Goal: Information Seeking & Learning: Learn about a topic

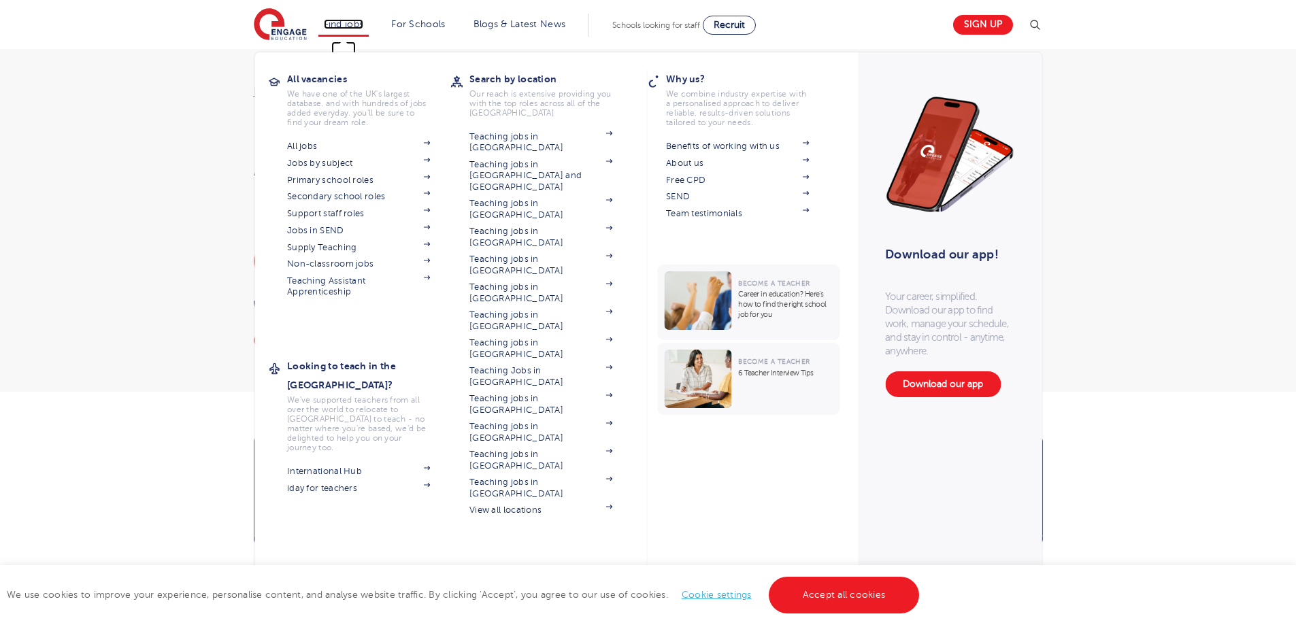
click at [331, 19] on link "Find jobs" at bounding box center [344, 24] width 40 height 10
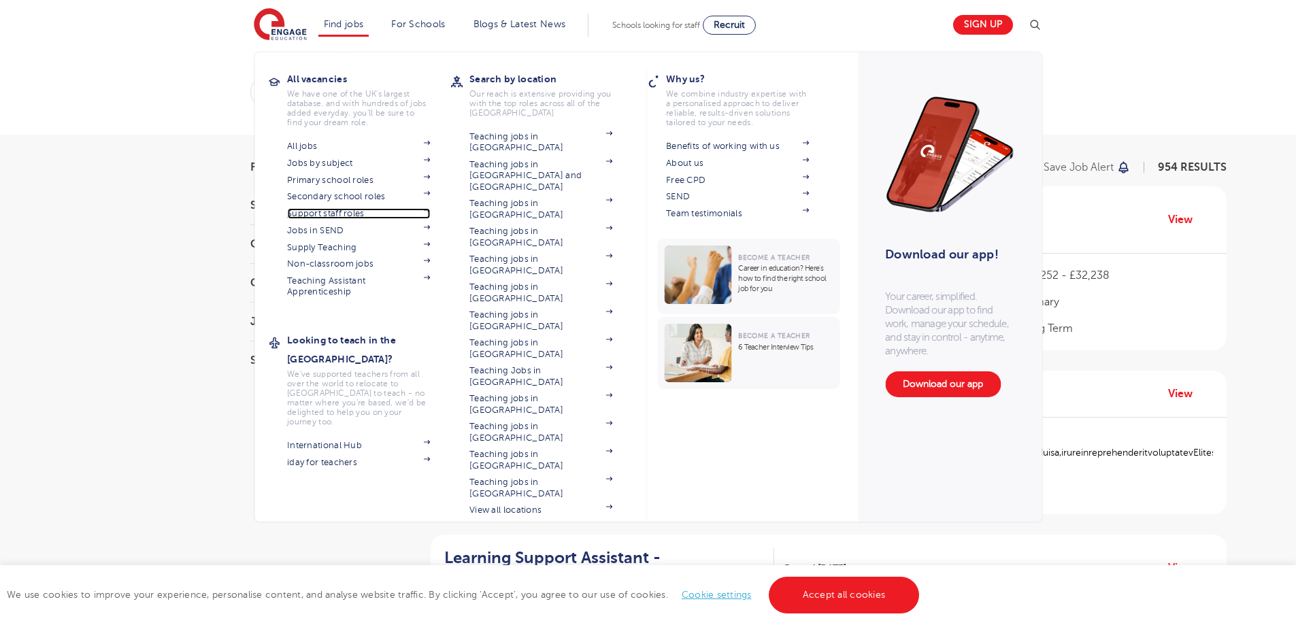
click at [323, 212] on link "Support staff roles" at bounding box center [358, 213] width 143 height 11
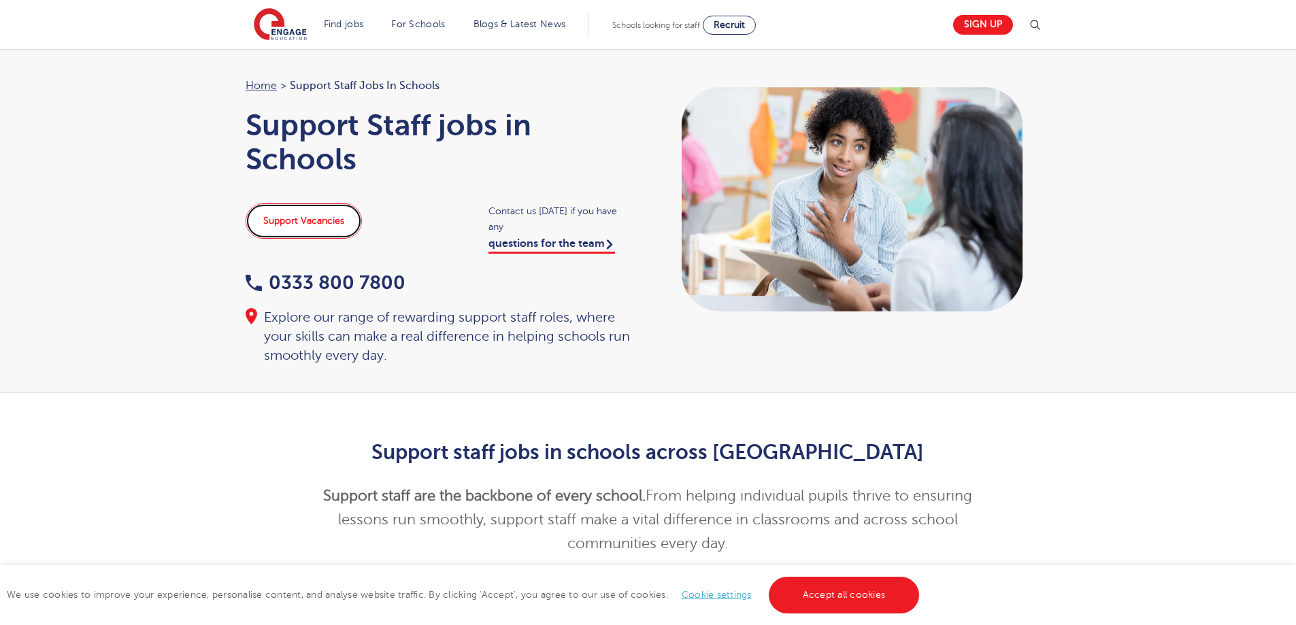
click at [297, 223] on link "Support Vacancies" at bounding box center [304, 220] width 116 height 35
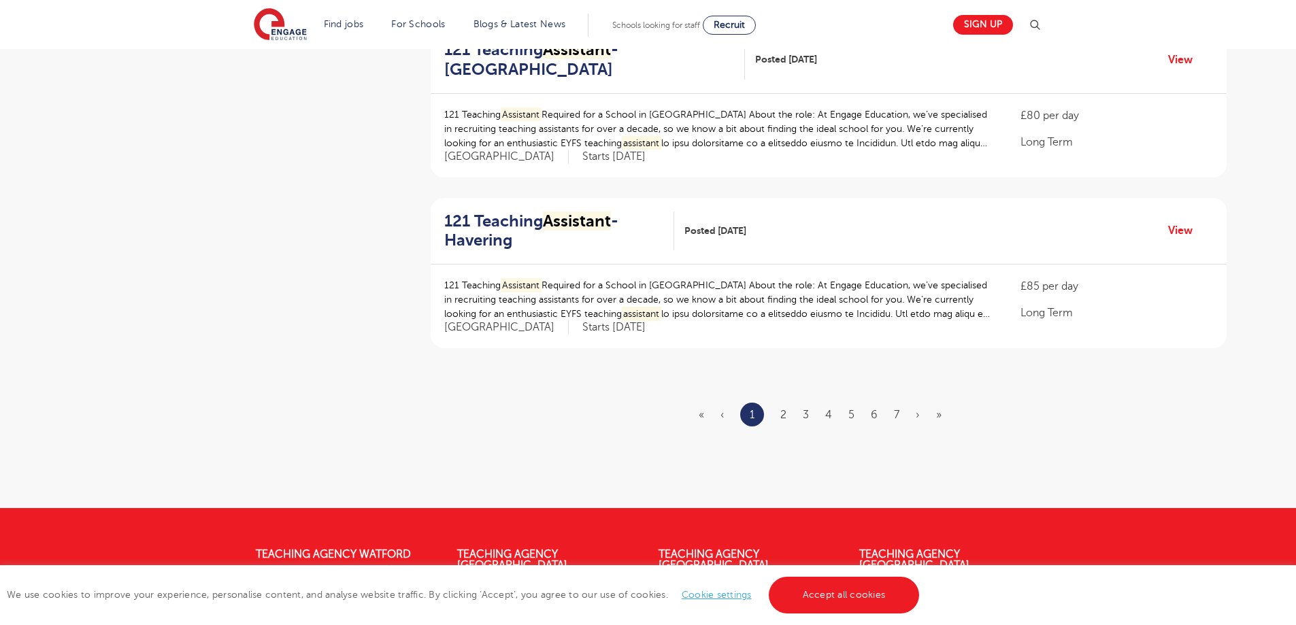
scroll to position [1641, 0]
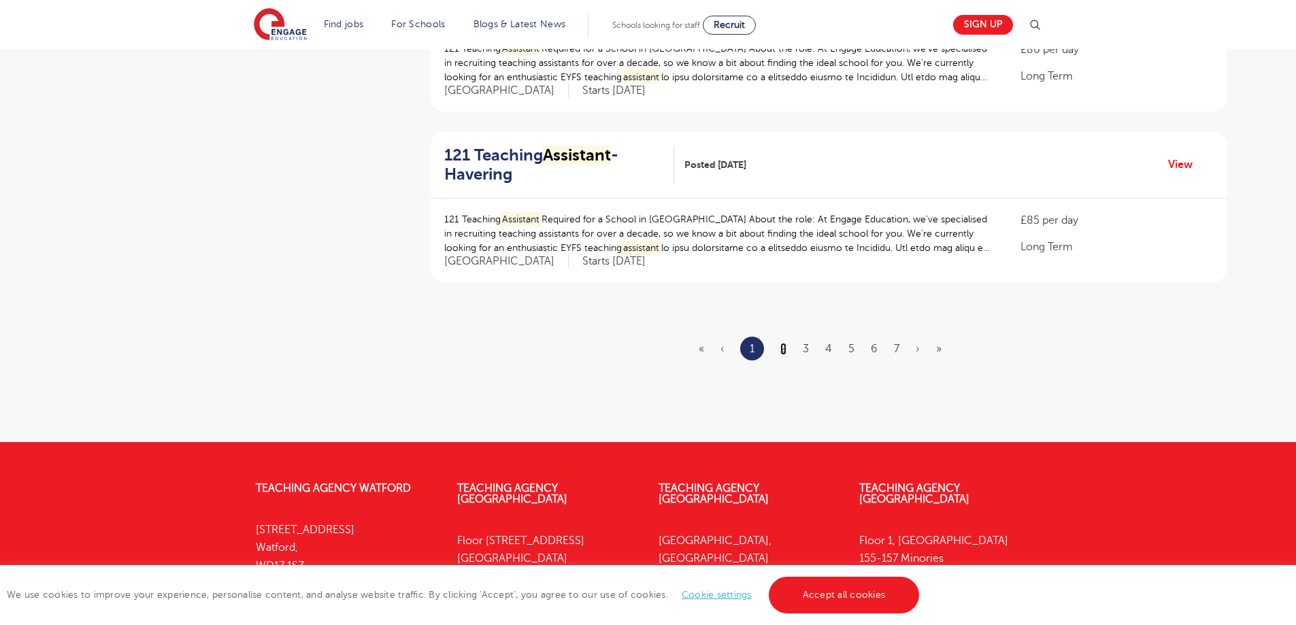
click at [785, 348] on link "2" at bounding box center [784, 349] width 6 height 12
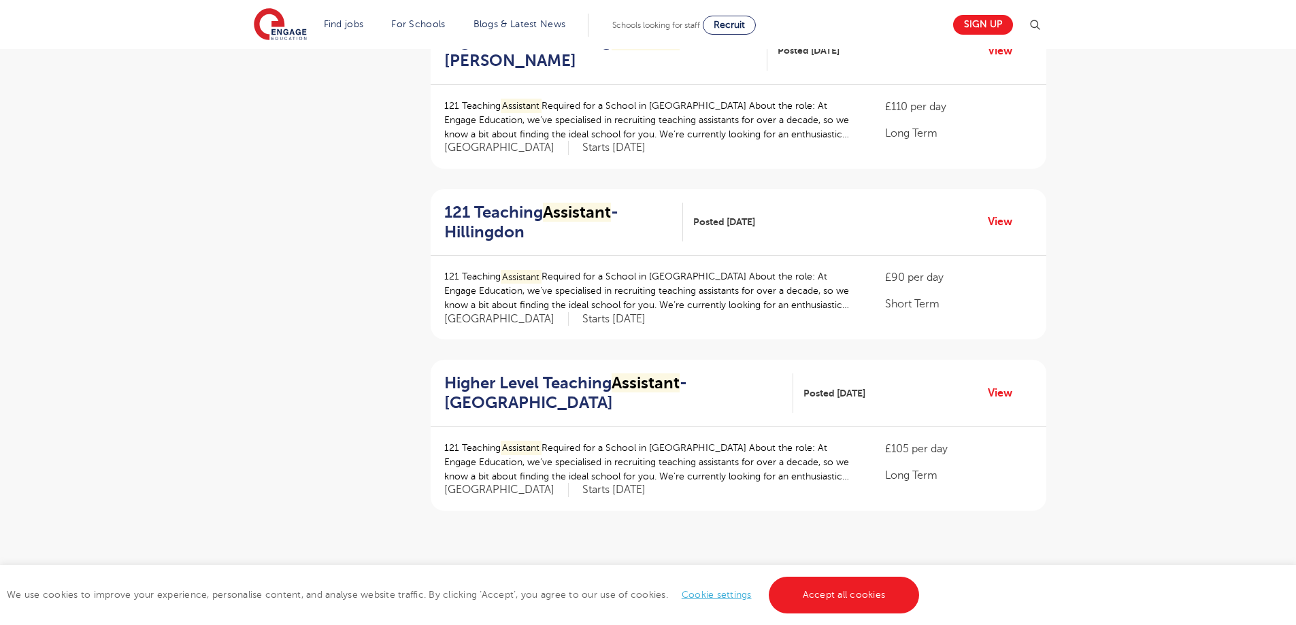
scroll to position [1749, 0]
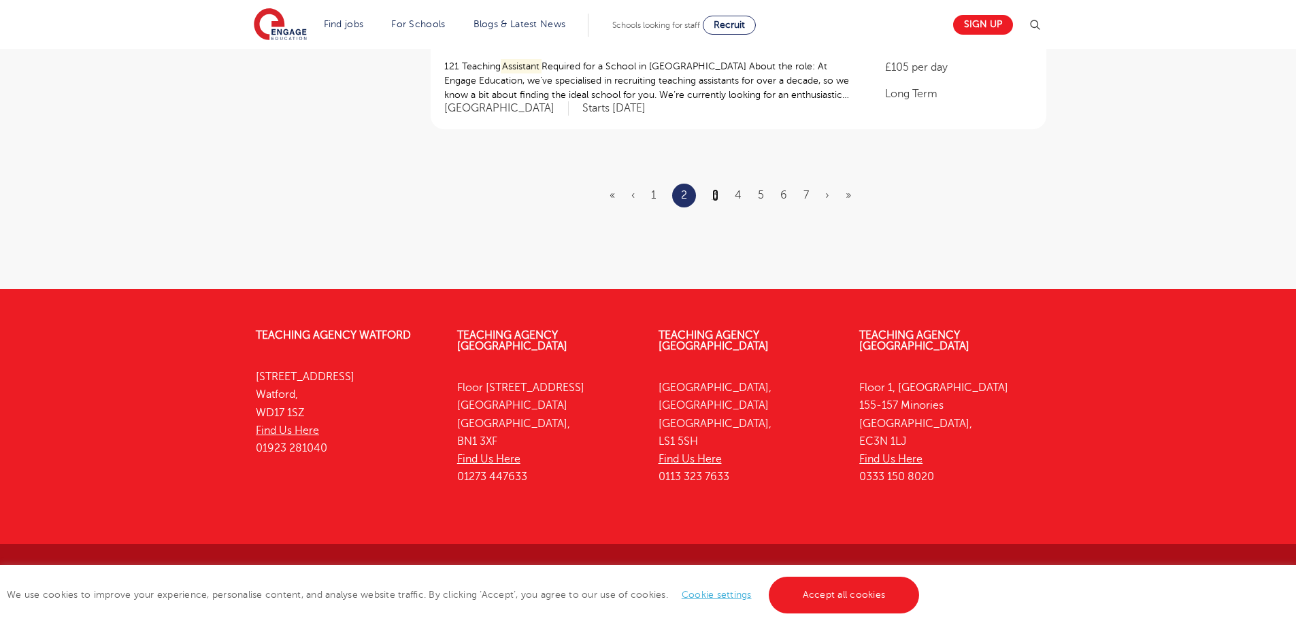
click at [717, 192] on link "3" at bounding box center [715, 195] width 6 height 12
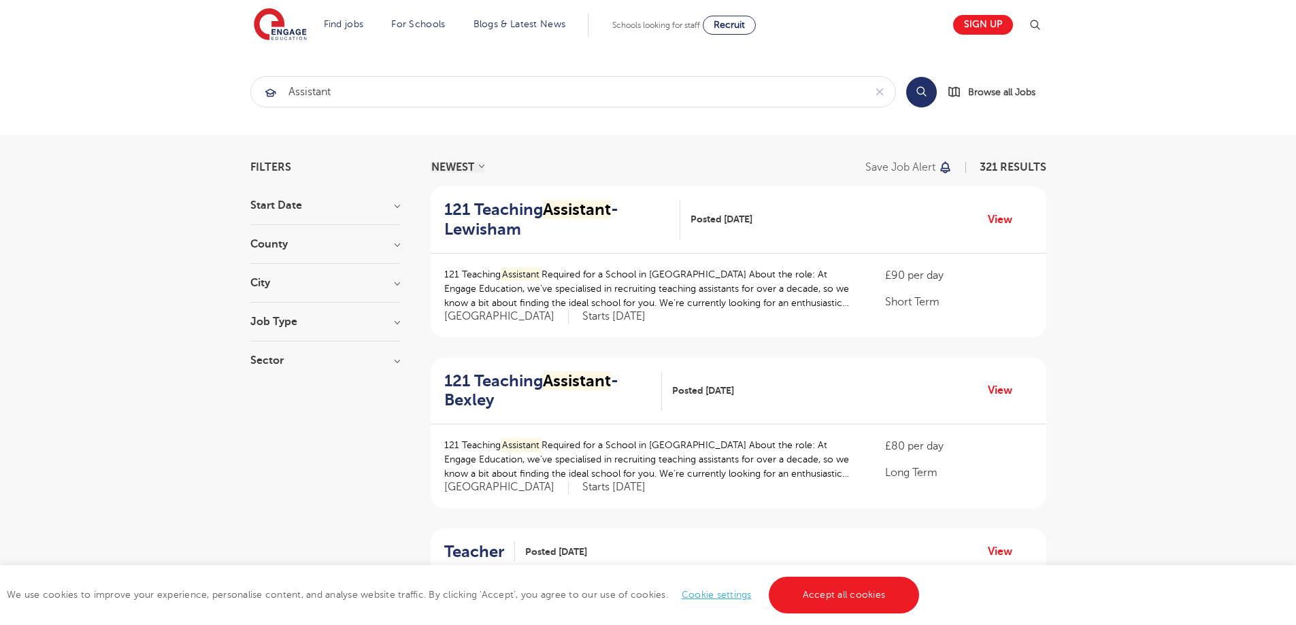
scroll to position [1709, 0]
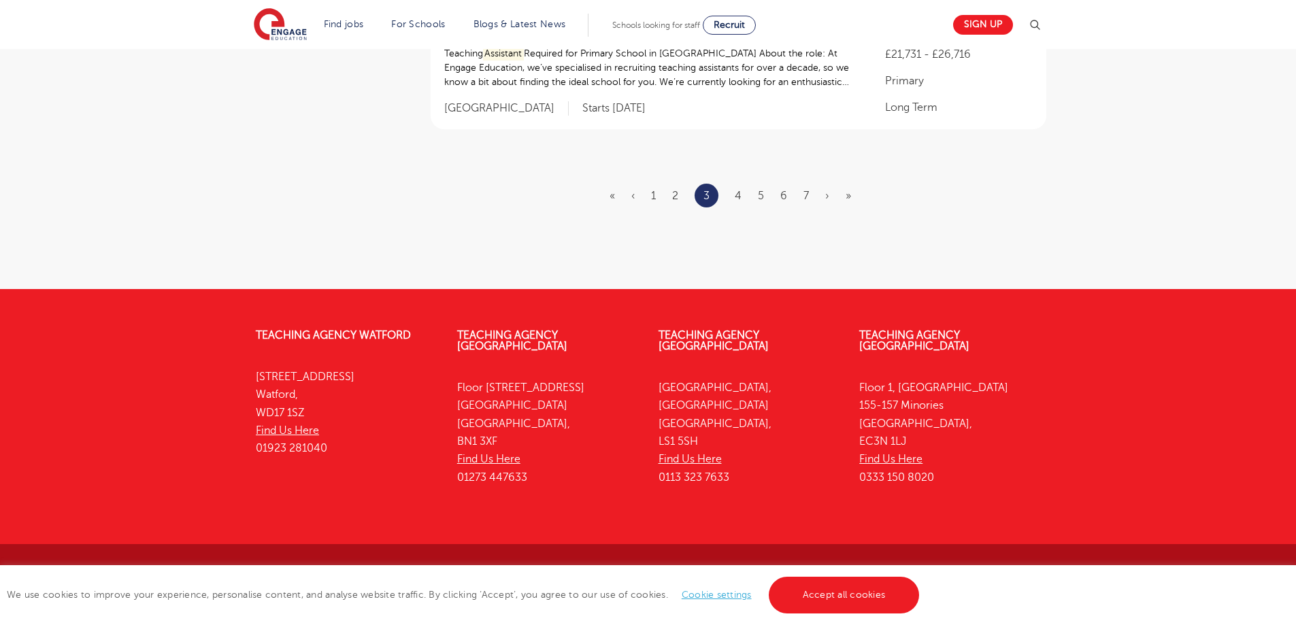
click at [745, 201] on ul "« ‹ 1 2 3 4 5 6 7 › »" at bounding box center [739, 196] width 258 height 24
click at [738, 201] on link "4" at bounding box center [738, 196] width 7 height 12
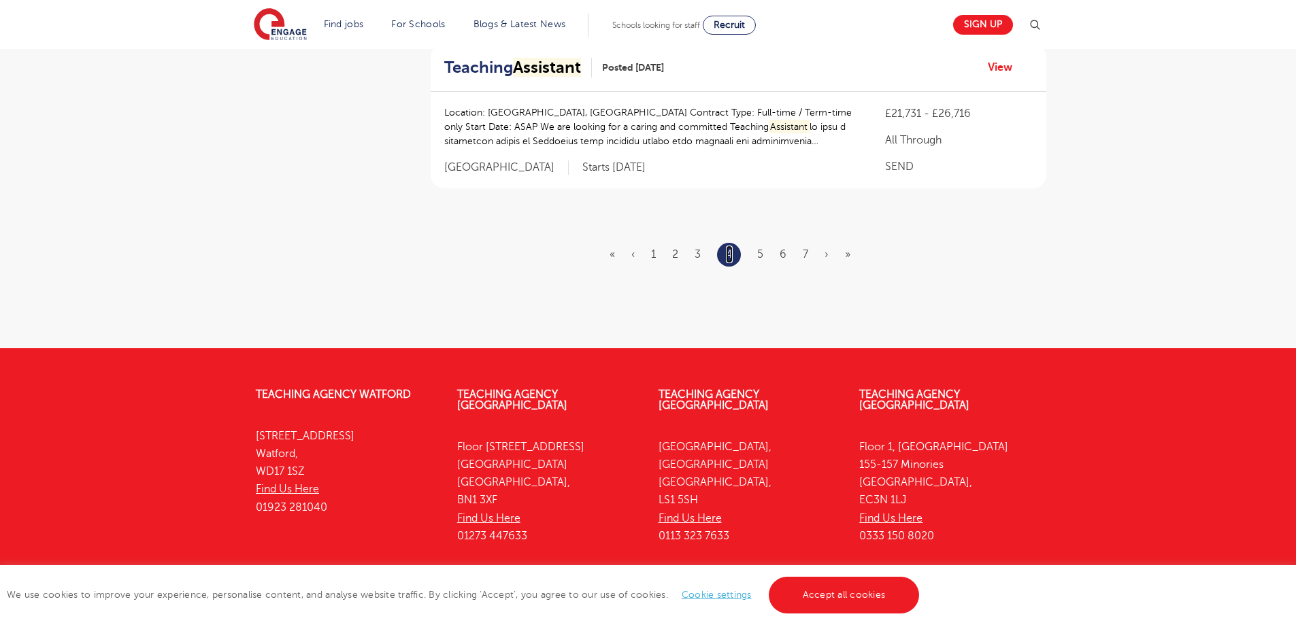
scroll to position [0, 0]
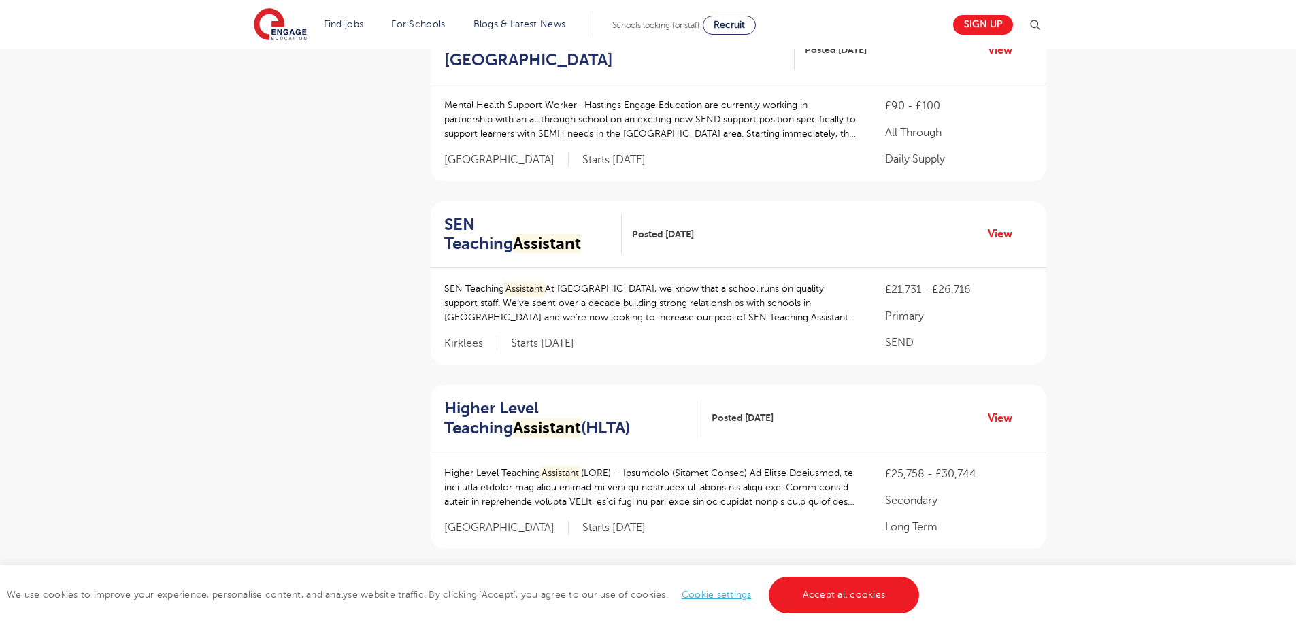
scroll to position [1692, 0]
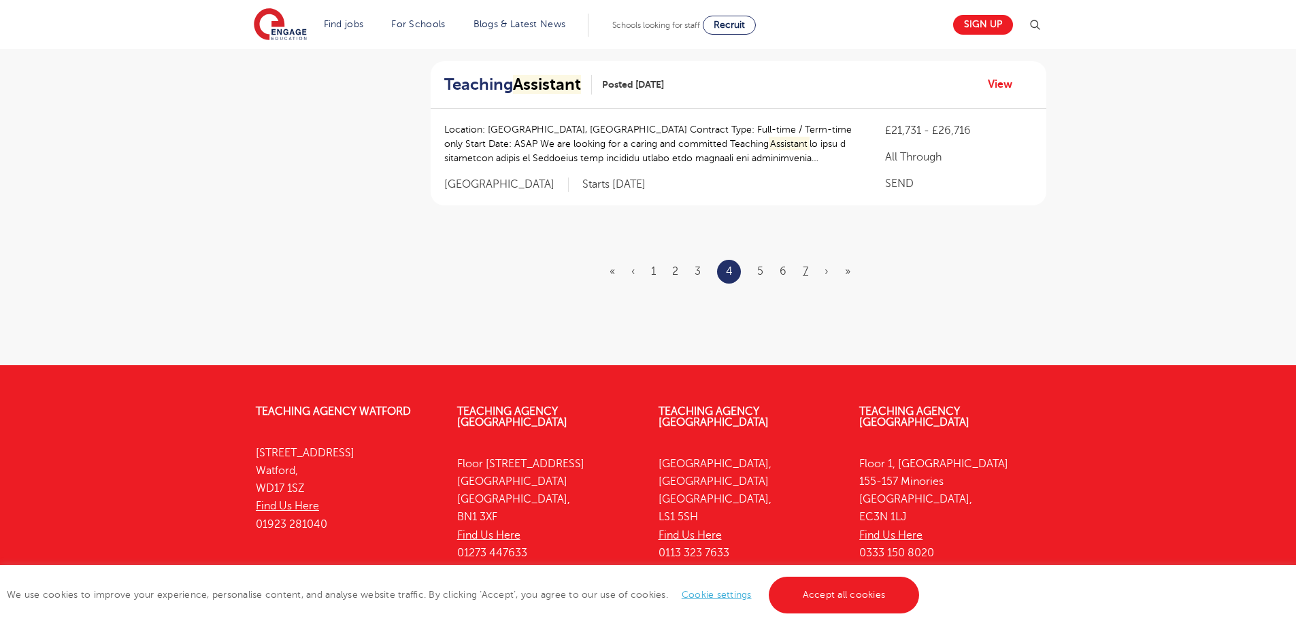
click at [803, 260] on ul "« ‹ 1 2 3 4 5 6 7 › »" at bounding box center [738, 272] width 257 height 24
click at [804, 265] on link "7" at bounding box center [805, 271] width 5 height 12
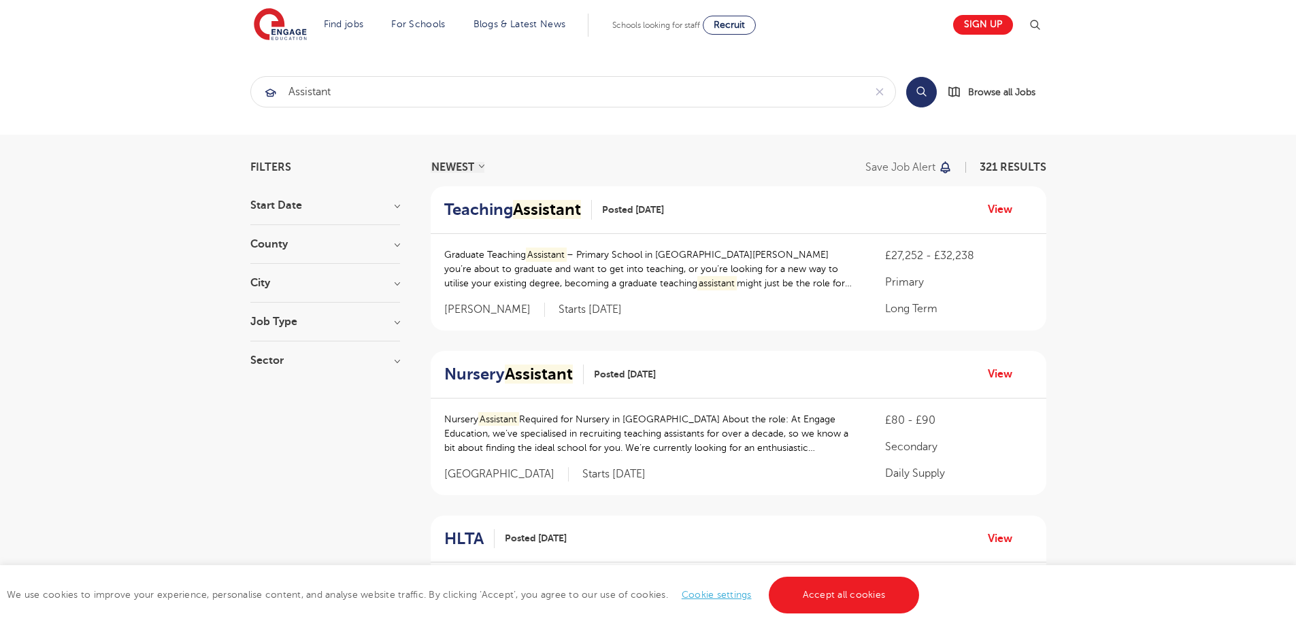
scroll to position [1741, 0]
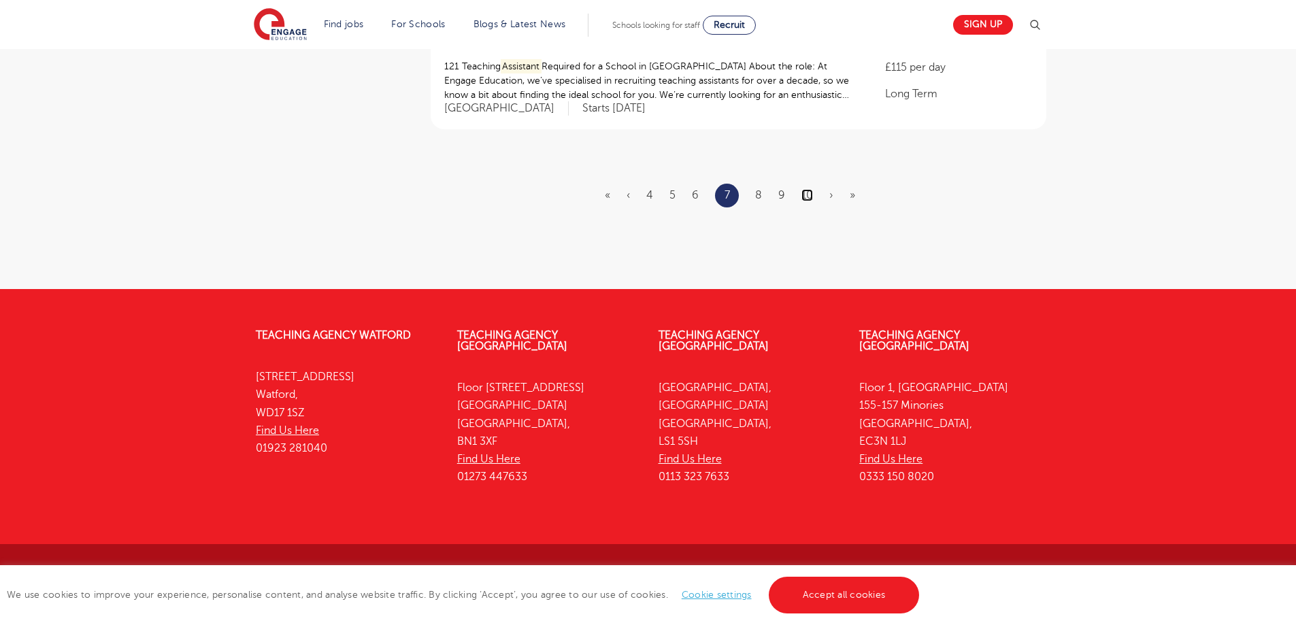
click at [808, 193] on link "10" at bounding box center [808, 195] width 12 height 12
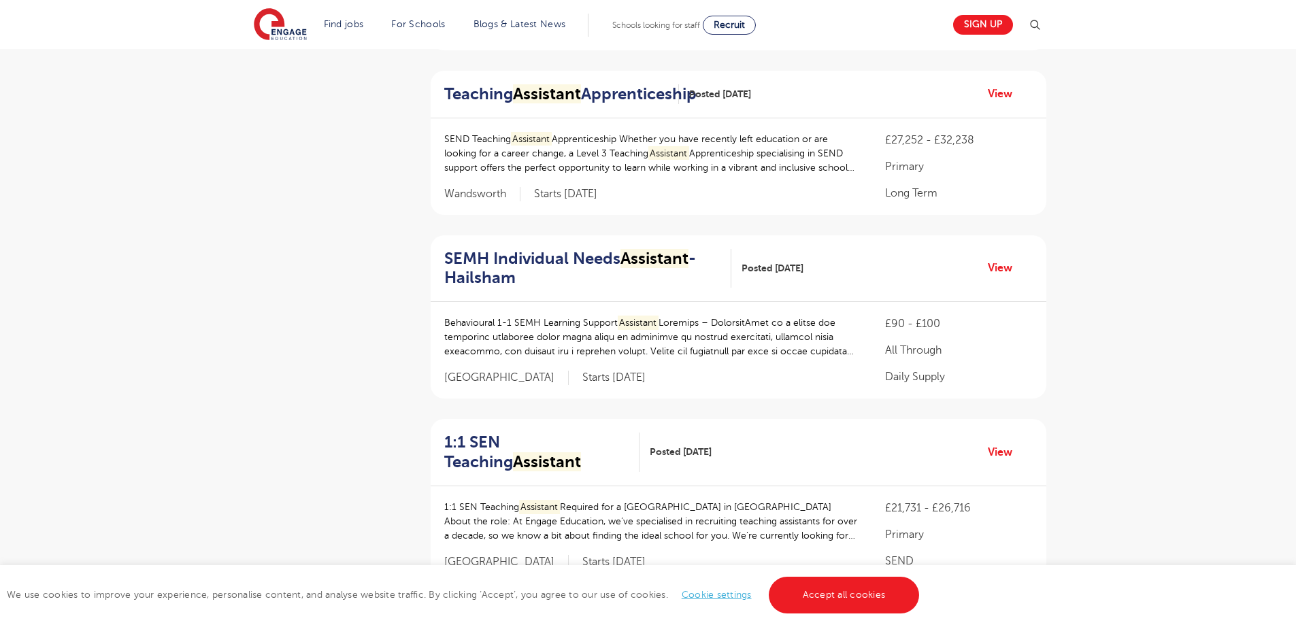
scroll to position [1820, 0]
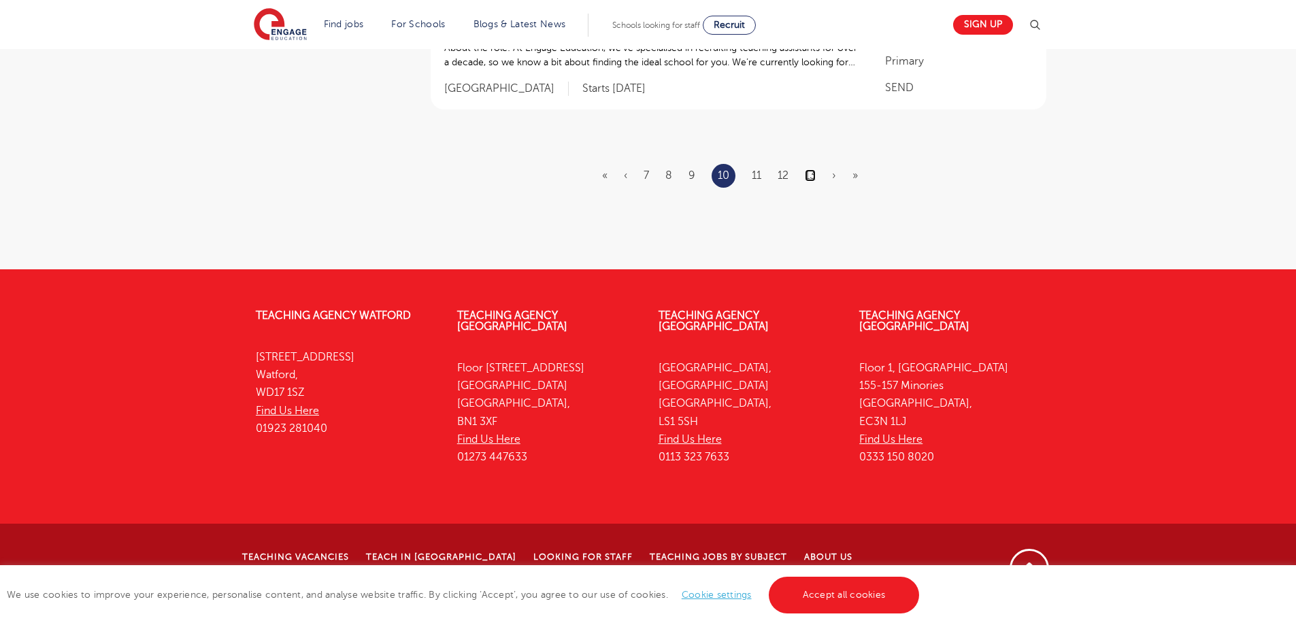
click at [808, 182] on link "13" at bounding box center [810, 175] width 11 height 12
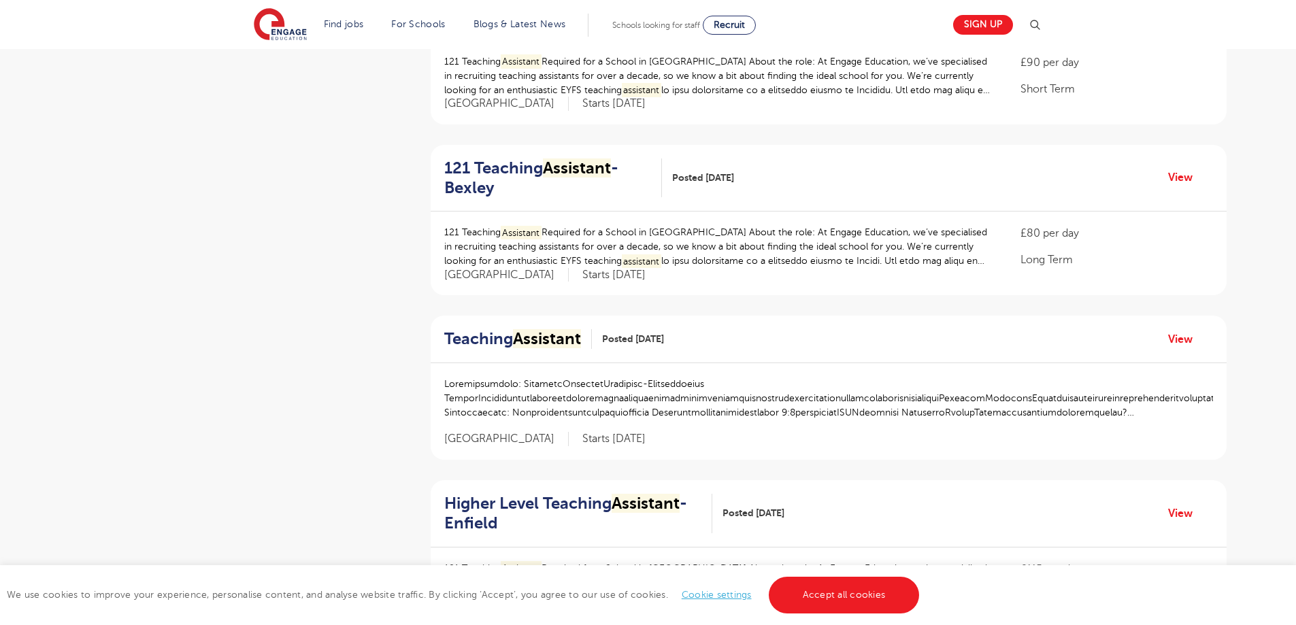
scroll to position [1722, 0]
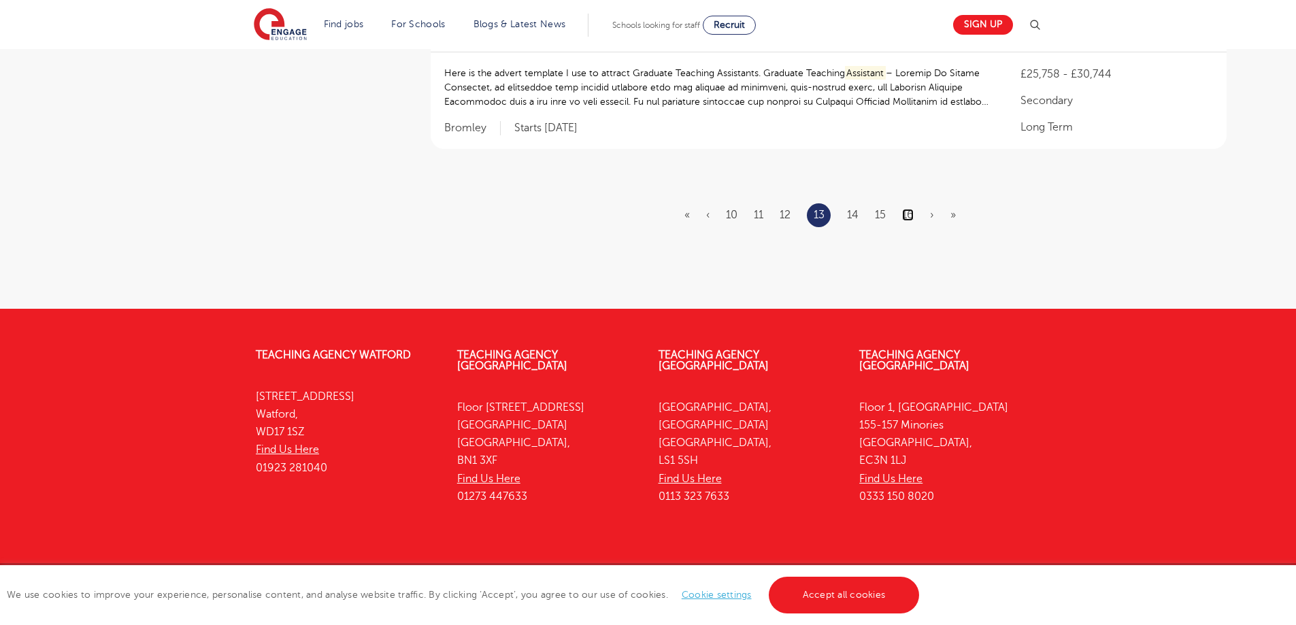
click at [914, 209] on link "16" at bounding box center [908, 215] width 12 height 12
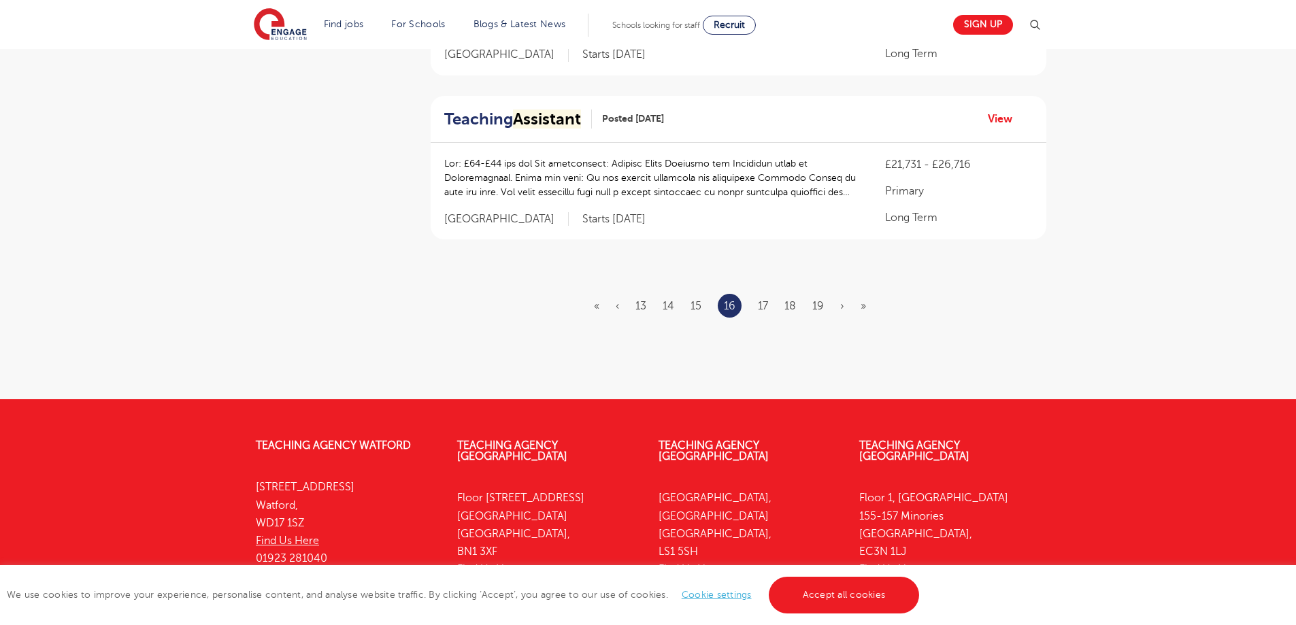
scroll to position [1758, 0]
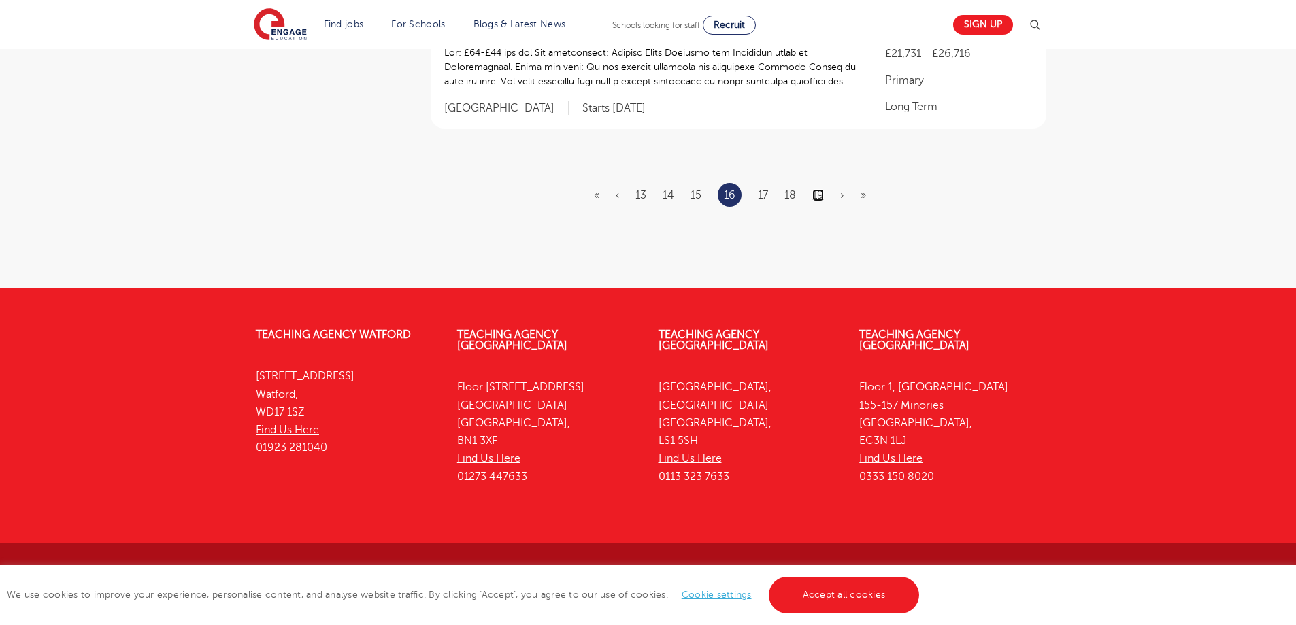
click at [818, 196] on link "19" at bounding box center [819, 195] width 12 height 12
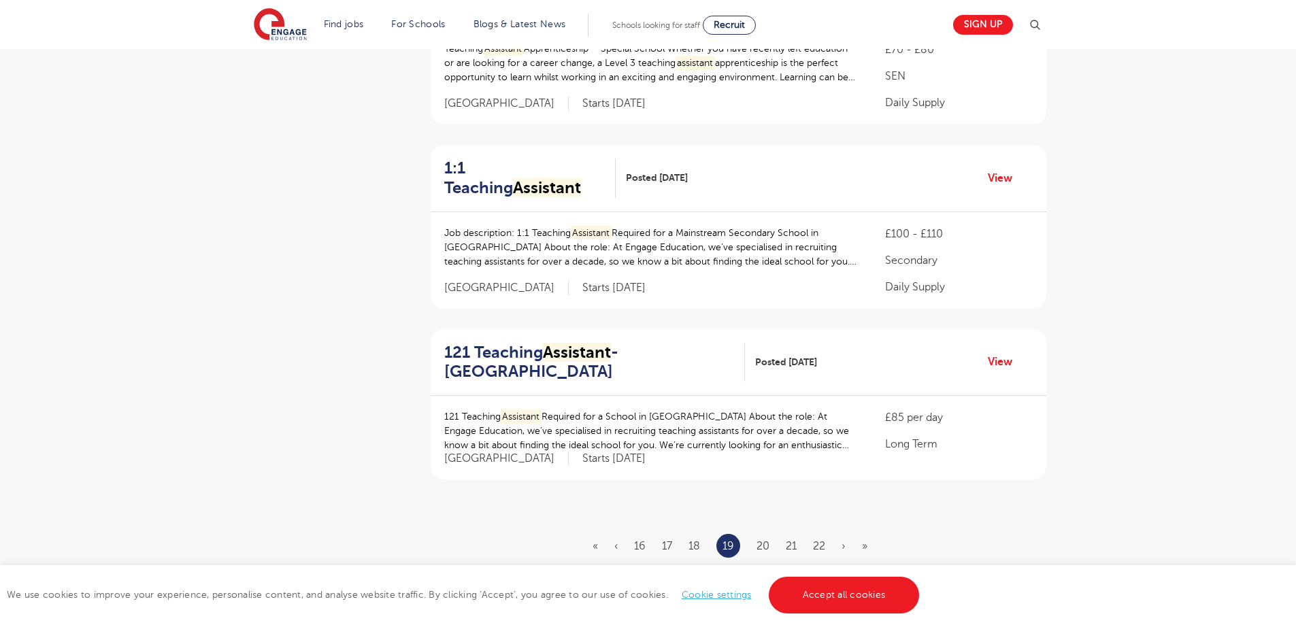
scroll to position [1736, 0]
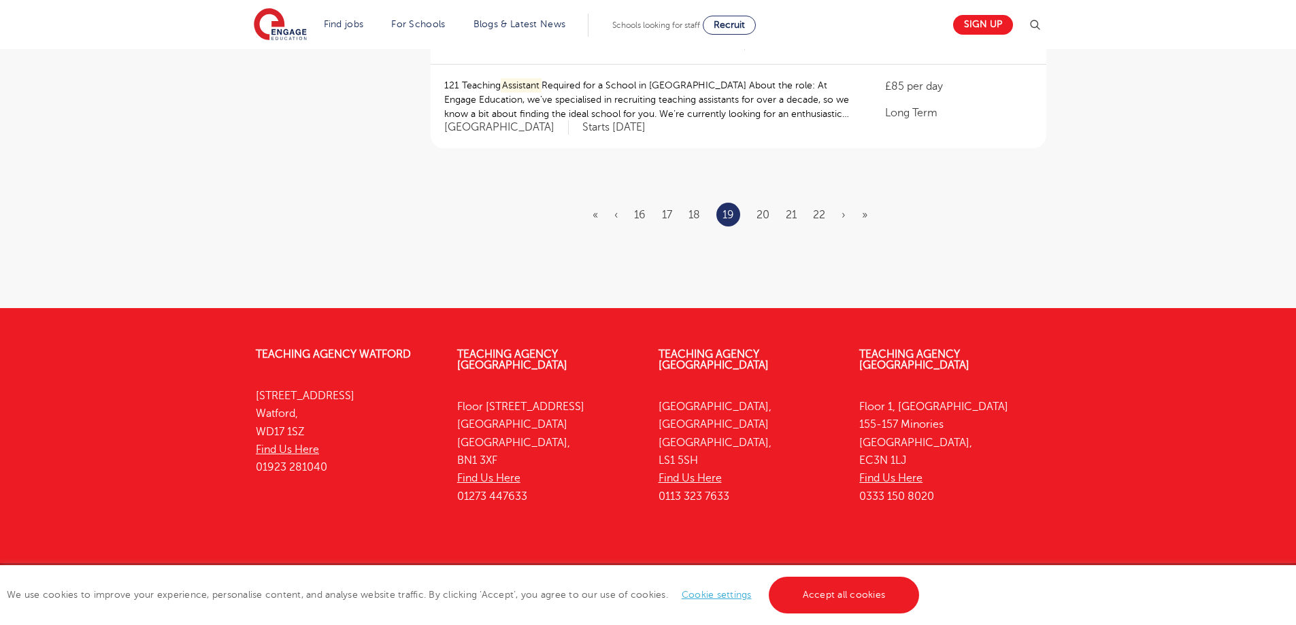
click at [816, 204] on ul "« ‹ 16 17 18 19 20 21 22 › »" at bounding box center [738, 215] width 291 height 24
click at [825, 204] on ul "« ‹ 16 17 18 19 20 21 22 › »" at bounding box center [738, 215] width 291 height 24
click at [825, 209] on link "22" at bounding box center [819, 215] width 12 height 12
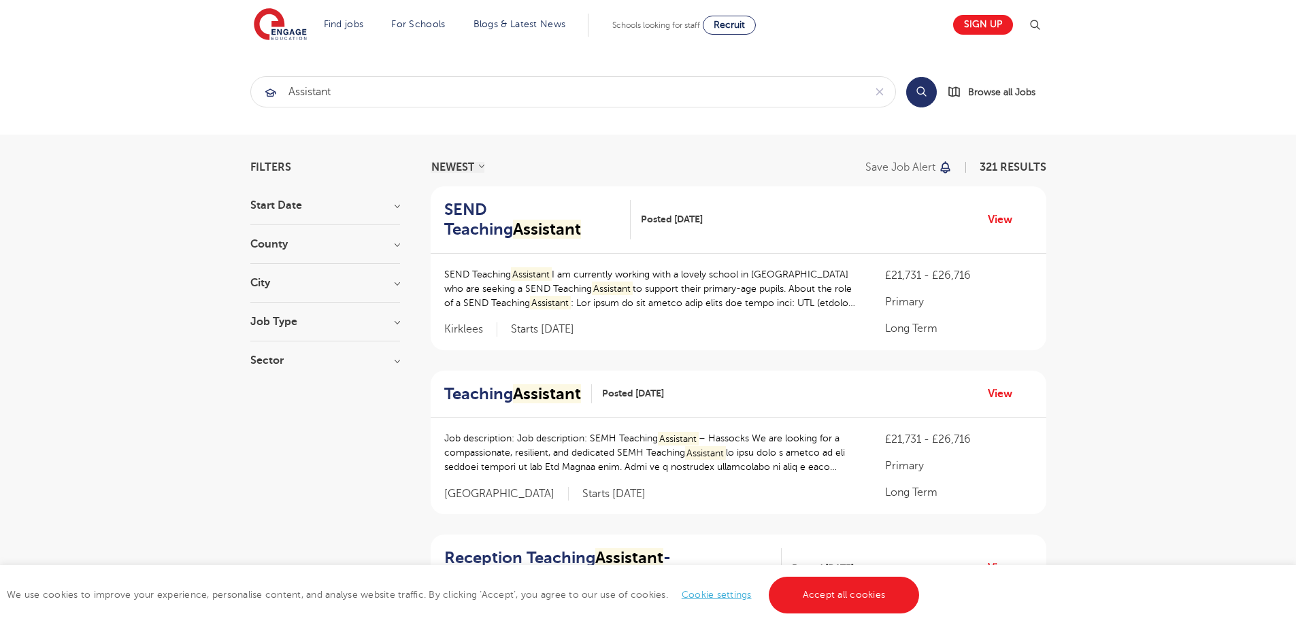
scroll to position [1768, 0]
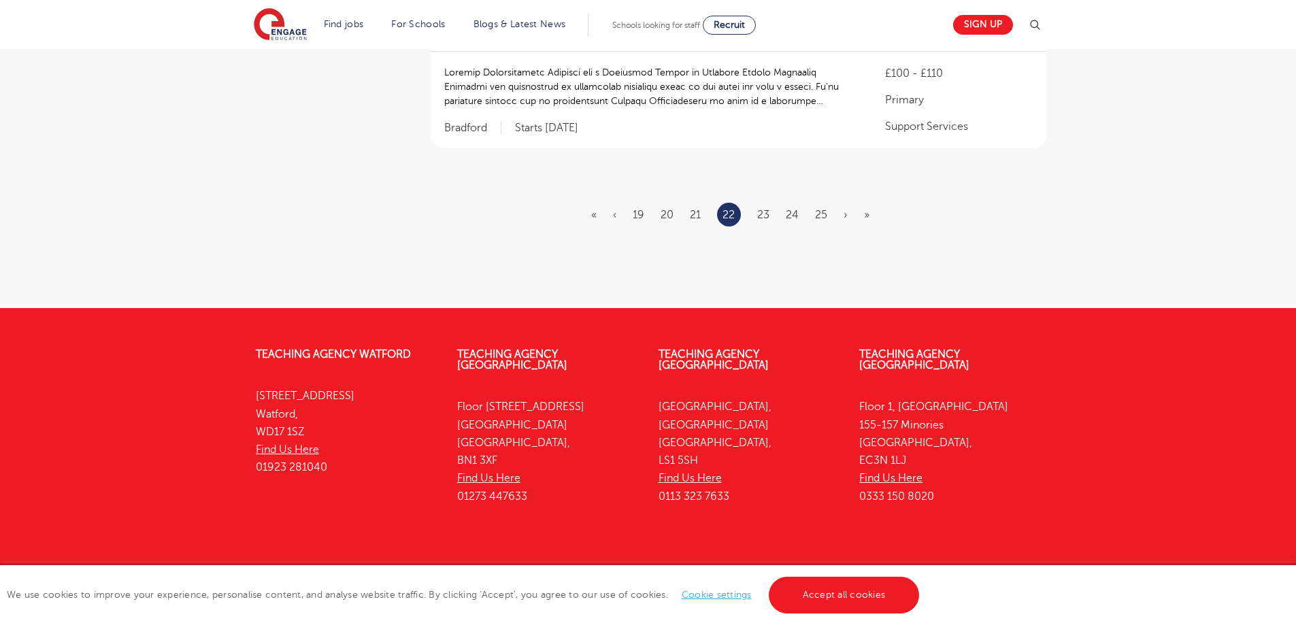
click at [825, 206] on li "25" at bounding box center [821, 215] width 12 height 18
click at [817, 209] on link "25" at bounding box center [821, 215] width 12 height 12
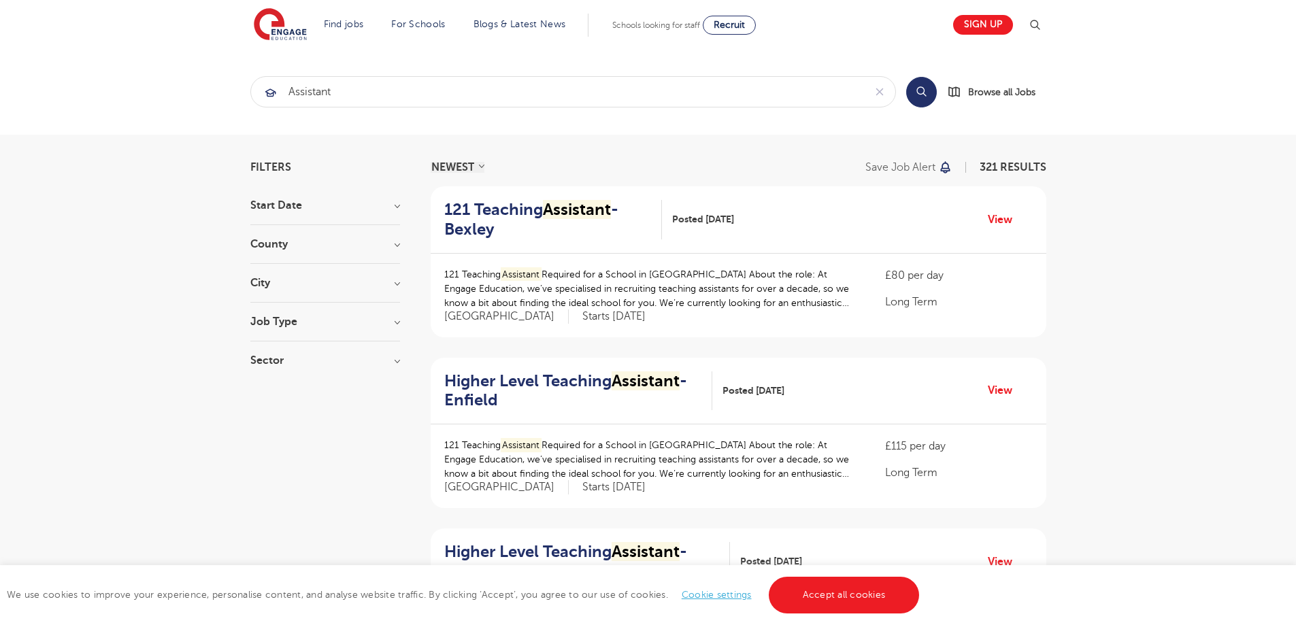
scroll to position [1775, 0]
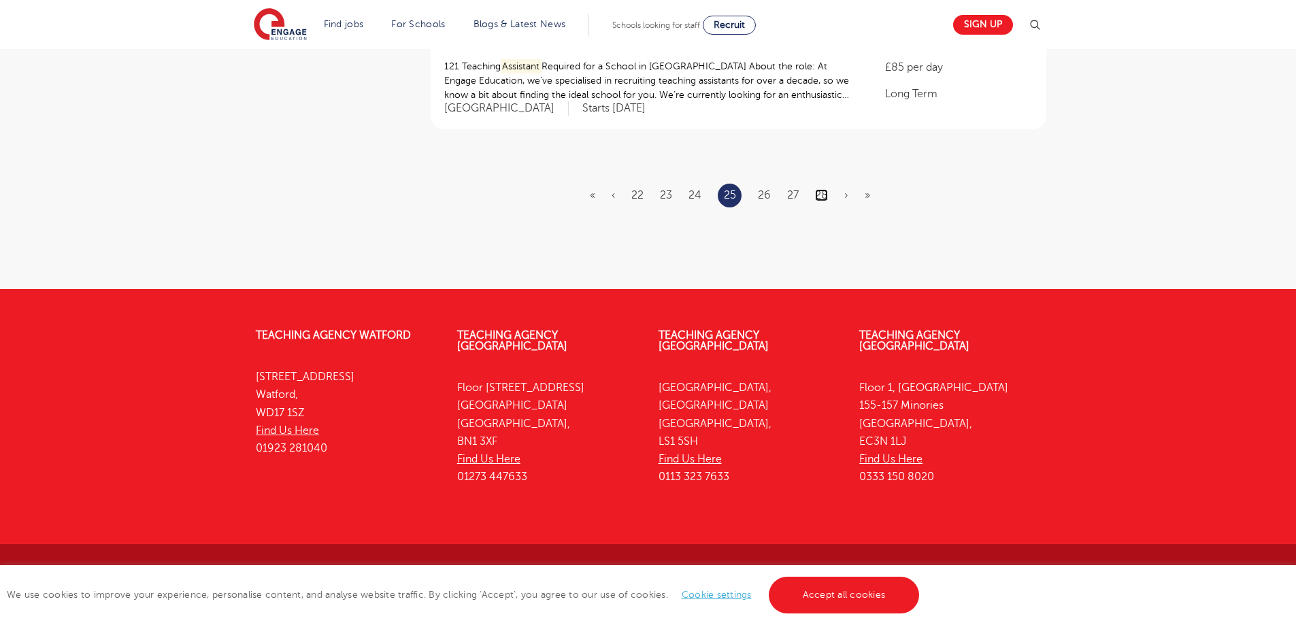
click at [824, 197] on link "28" at bounding box center [821, 195] width 13 height 12
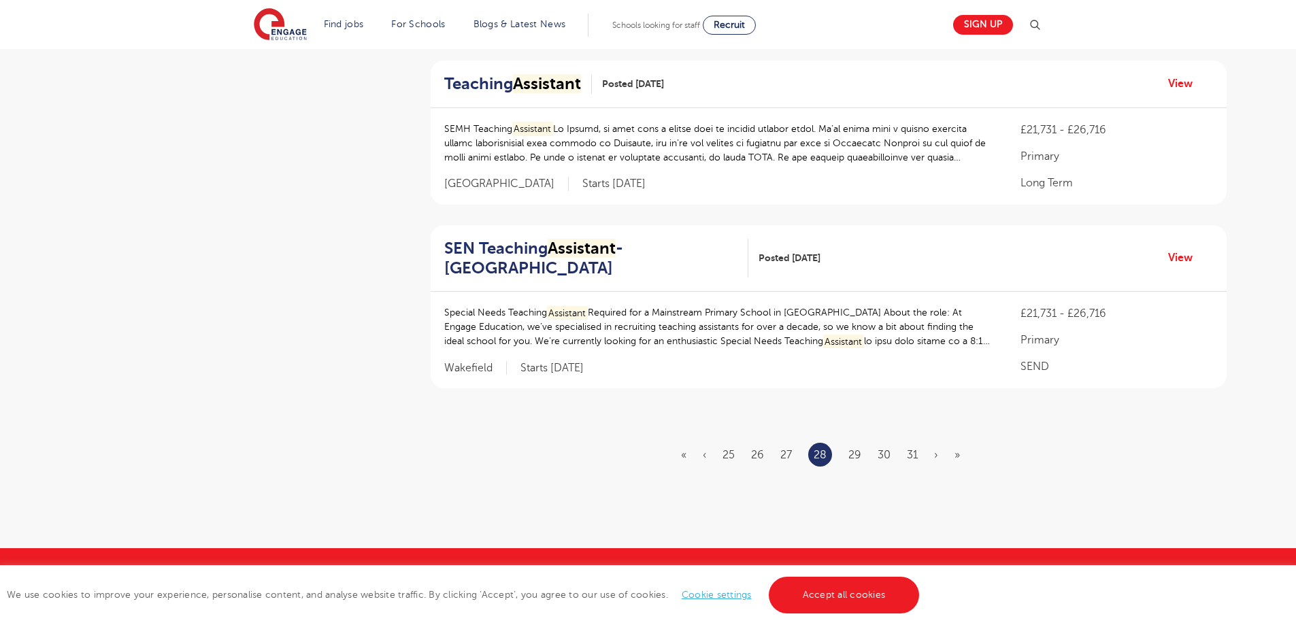
scroll to position [1788, 0]
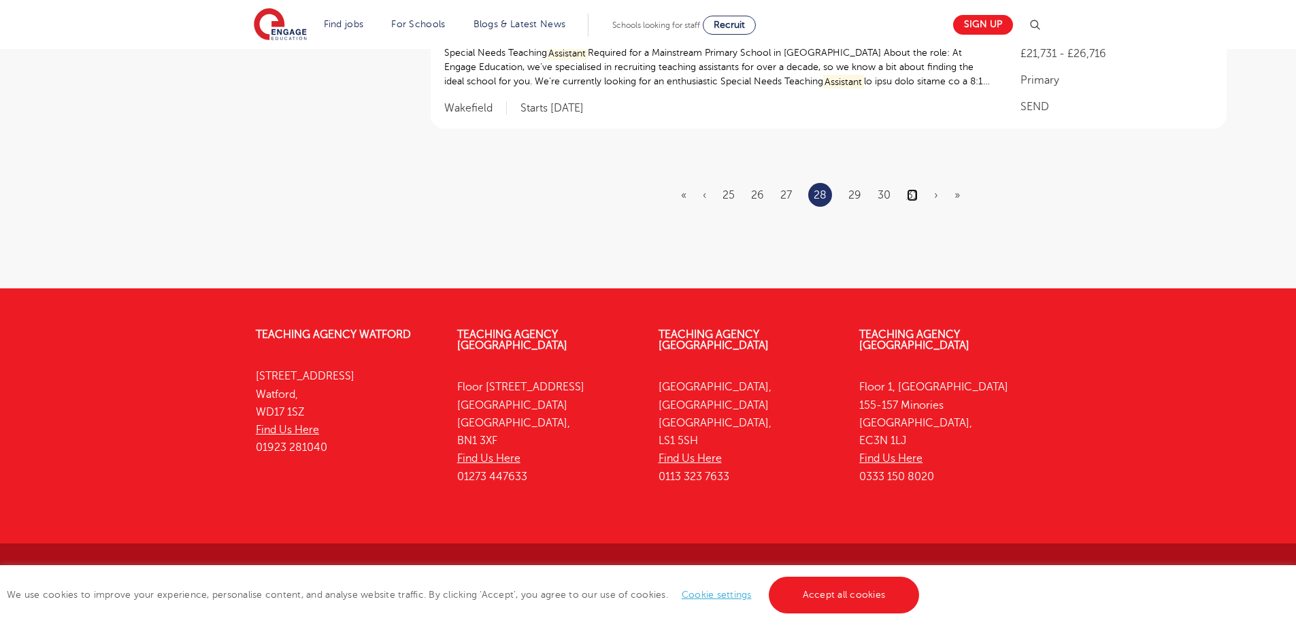
click at [910, 193] on link "31" at bounding box center [912, 195] width 11 height 12
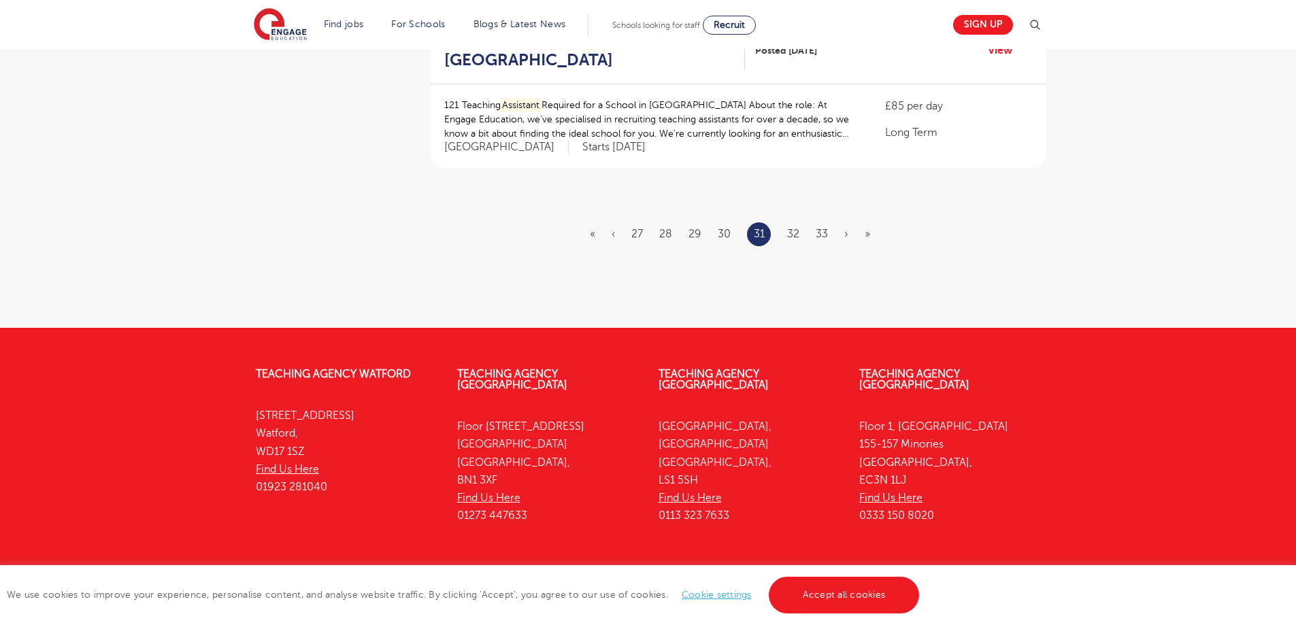
scroll to position [0, 0]
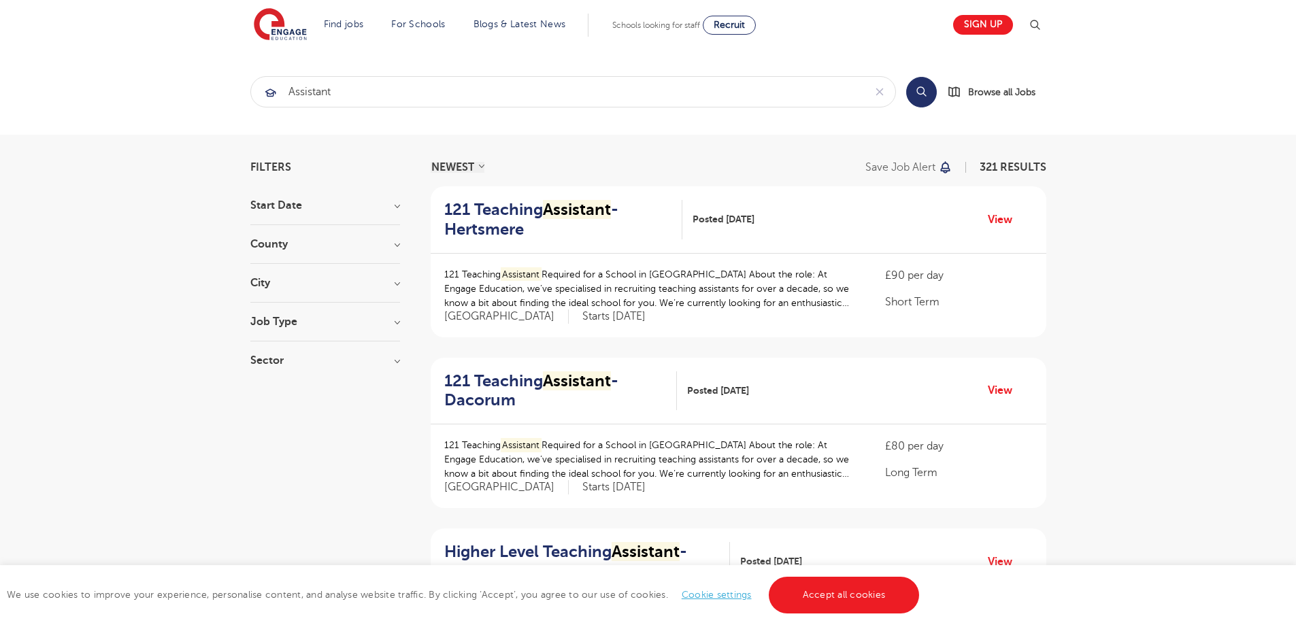
scroll to position [1826, 0]
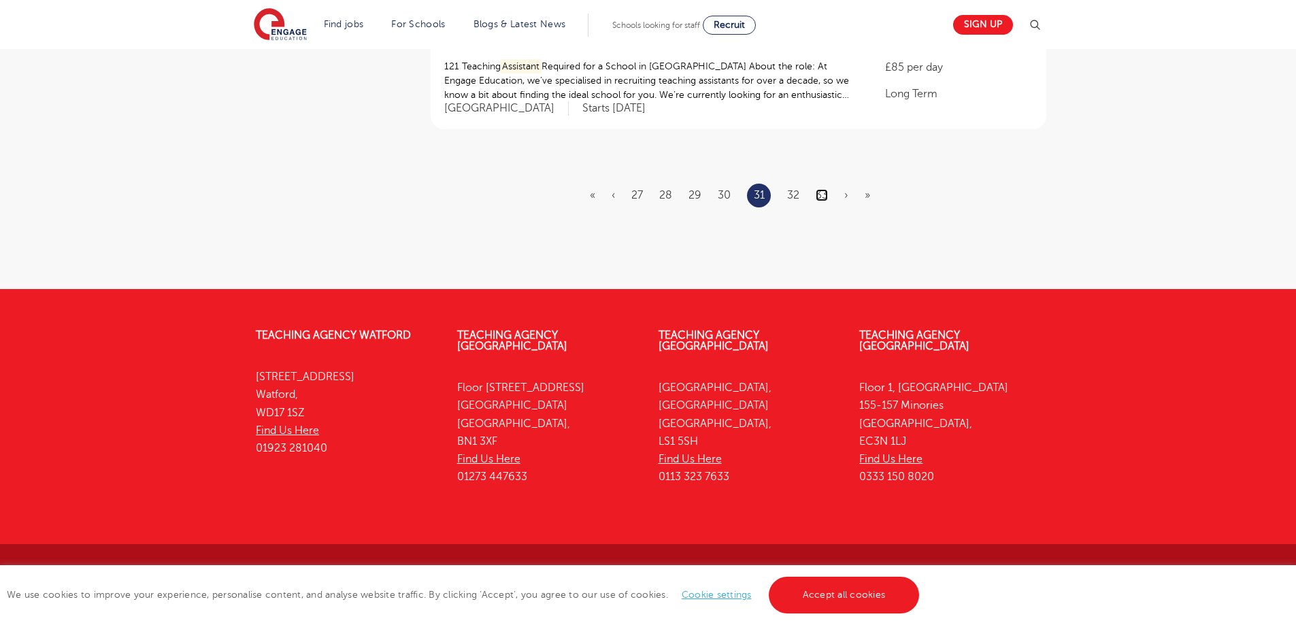
click at [827, 195] on link "33" at bounding box center [822, 195] width 12 height 12
